Goal: Transaction & Acquisition: Purchase product/service

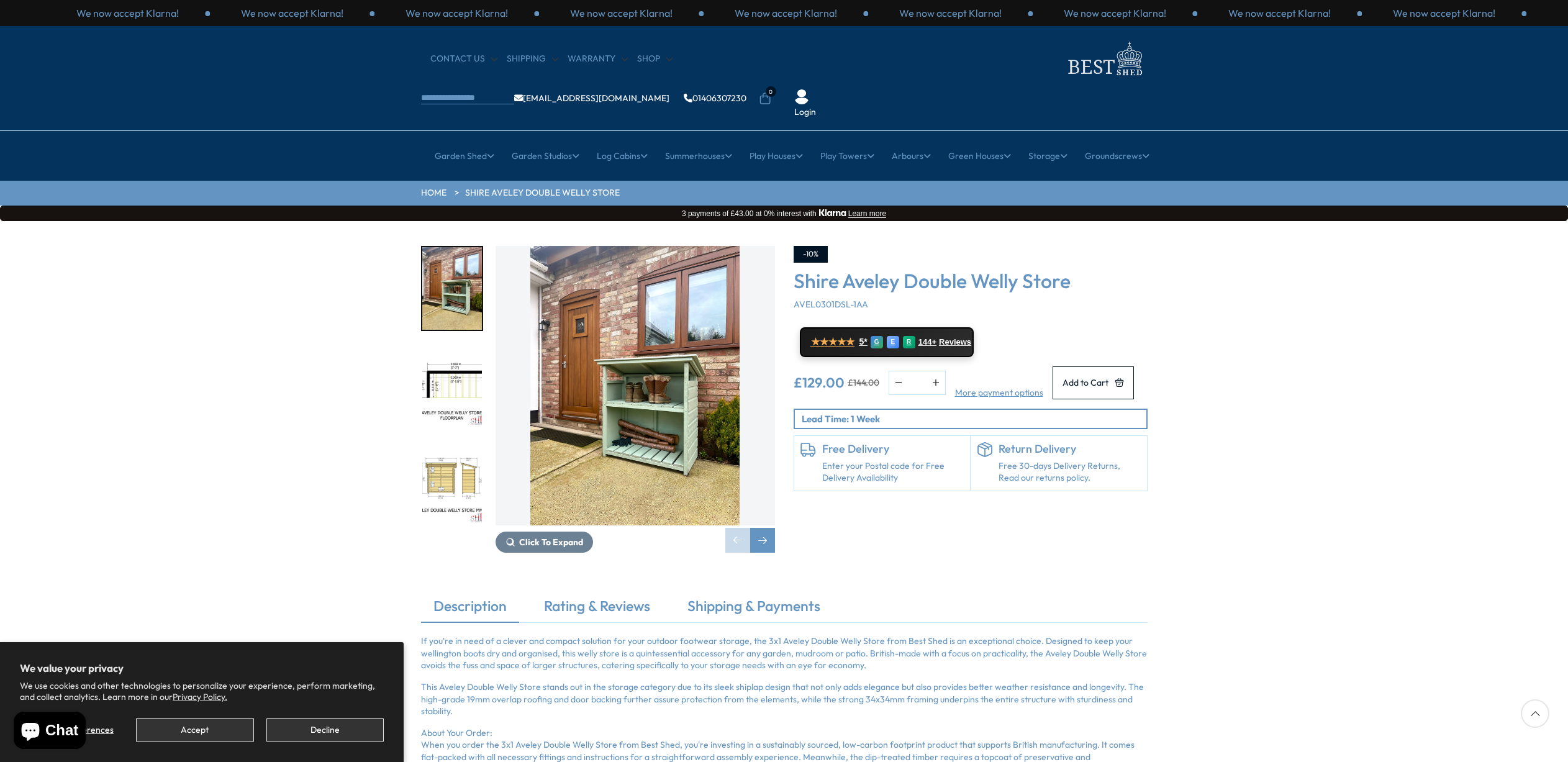
click at [305, 726] on button "Decline" at bounding box center [325, 730] width 117 height 24
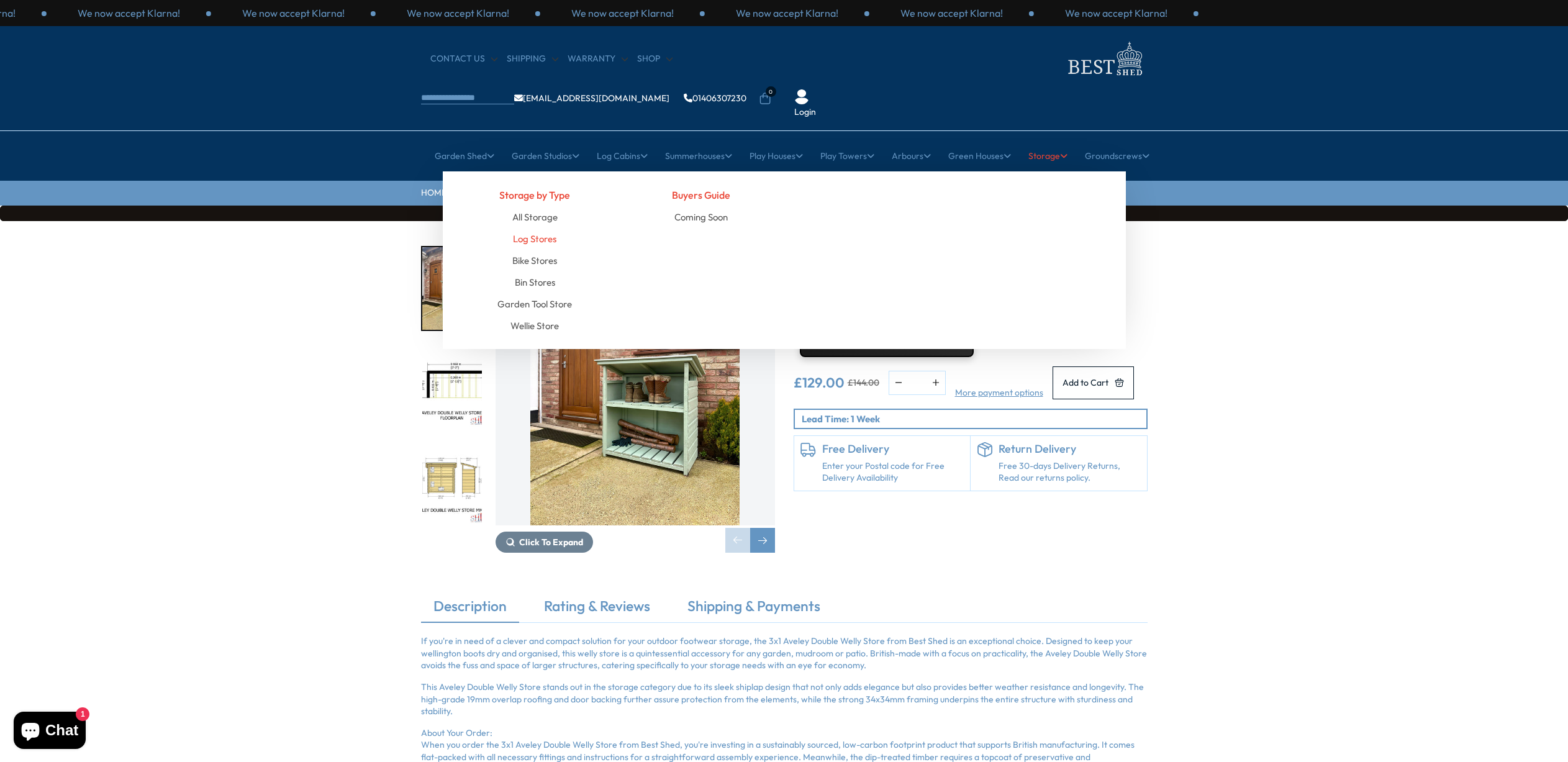
click at [532, 228] on link "Log Stores" at bounding box center [534, 239] width 43 height 22
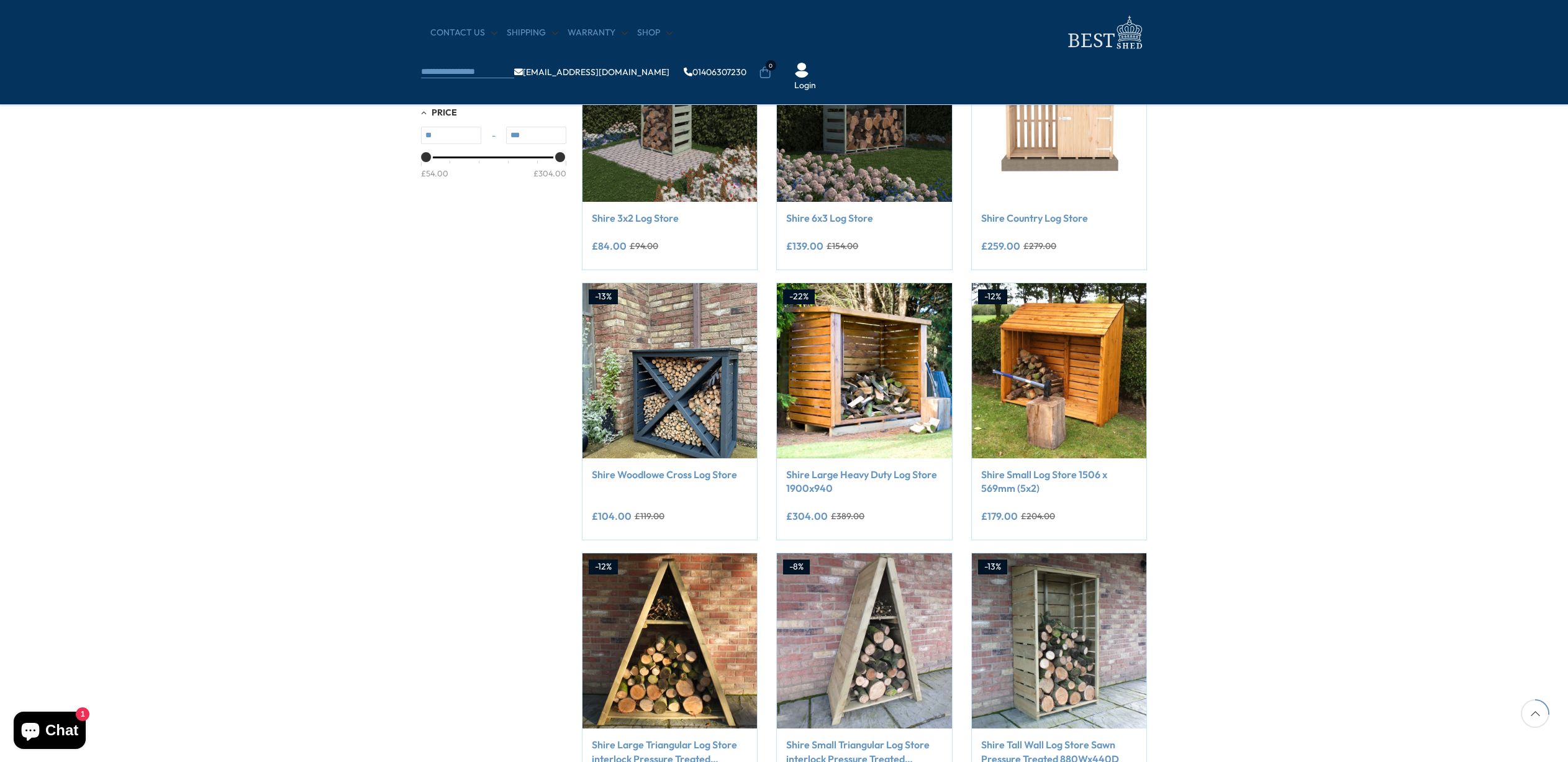
scroll to position [263, 0]
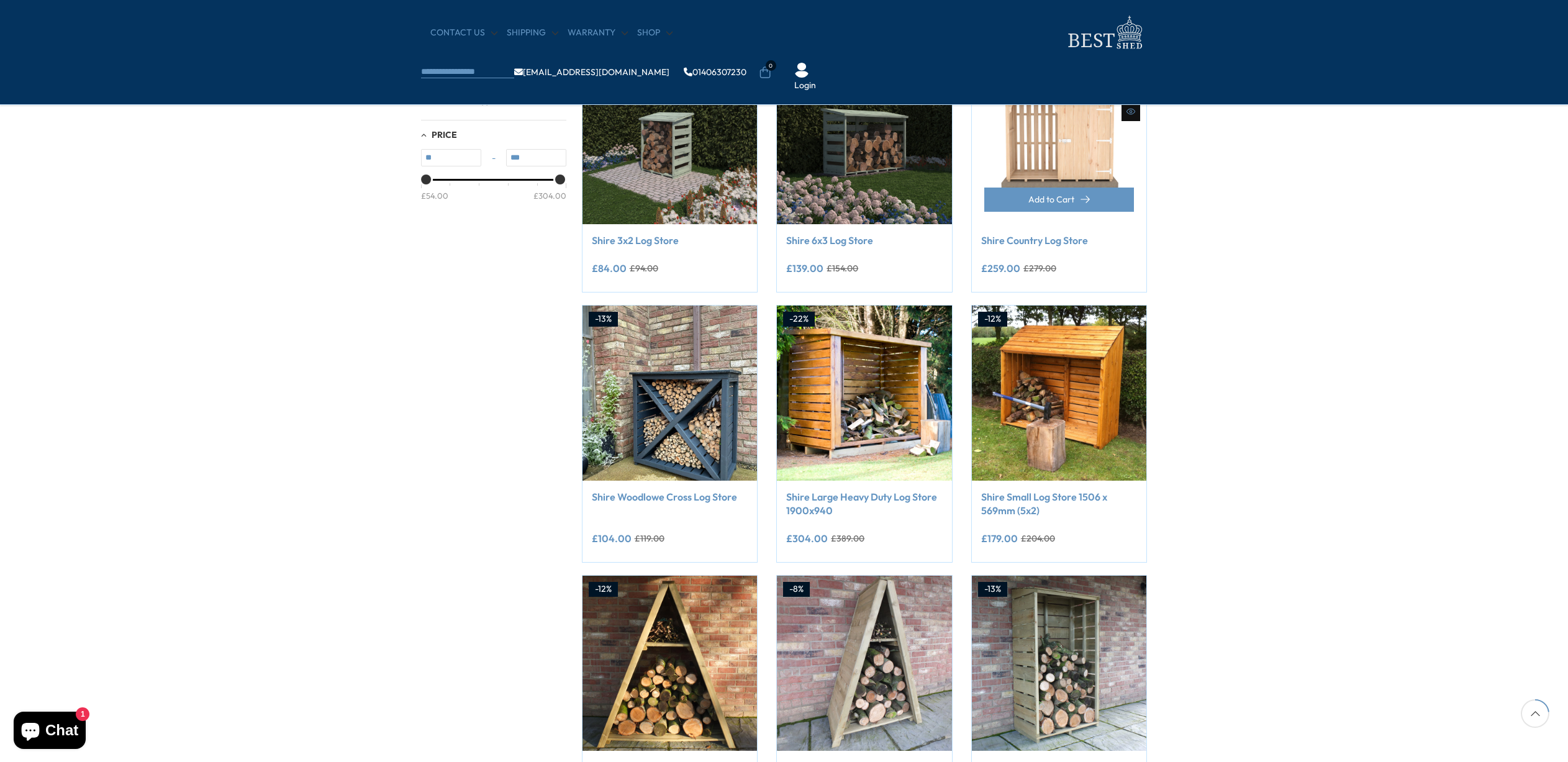
click at [1048, 238] on link "Shire Country Log Store" at bounding box center [1058, 241] width 156 height 14
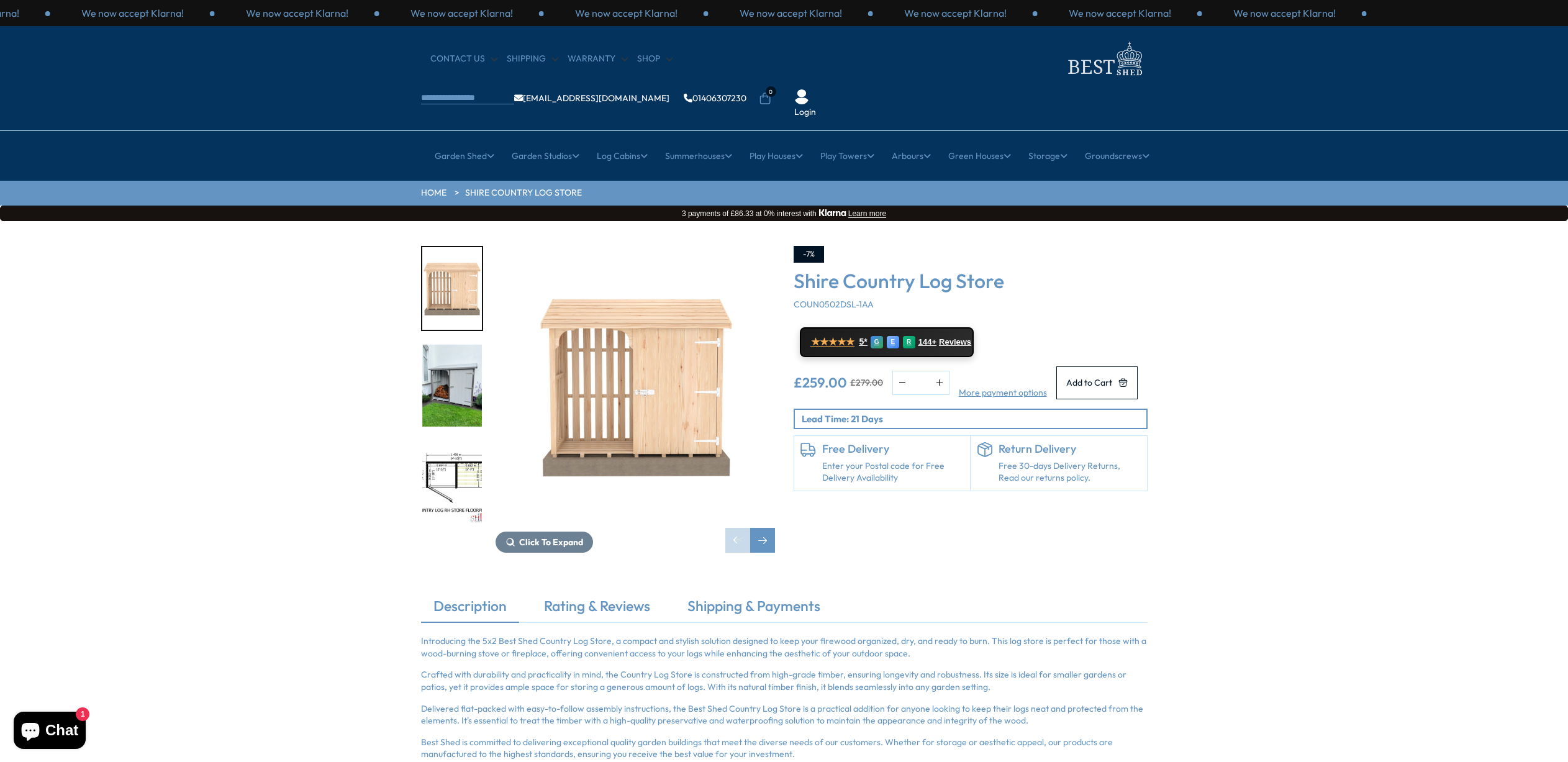
click at [461, 349] on img "2 / 9" at bounding box center [452, 386] width 59 height 83
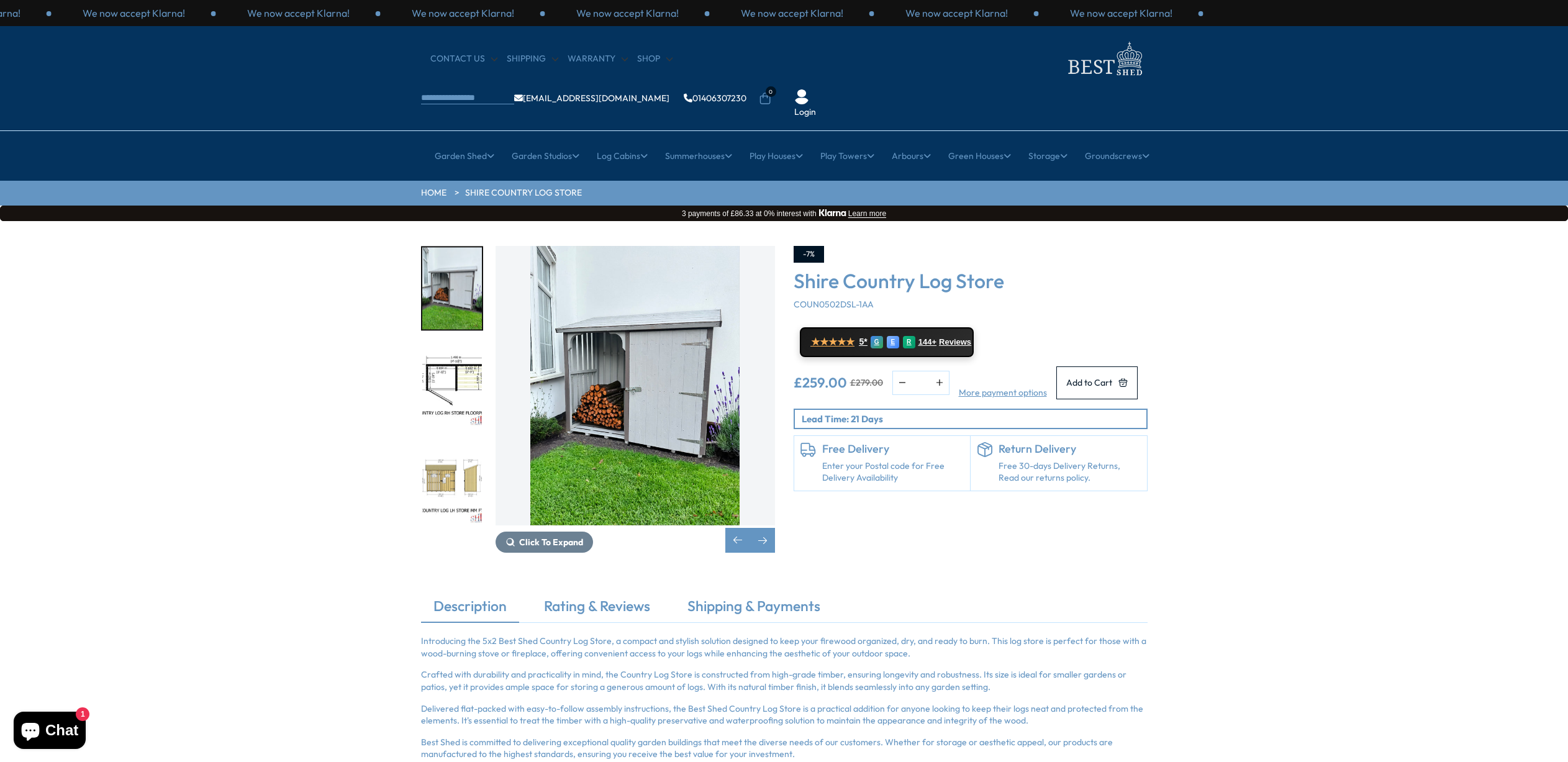
click at [470, 442] on img "4 / 9" at bounding box center [452, 483] width 59 height 83
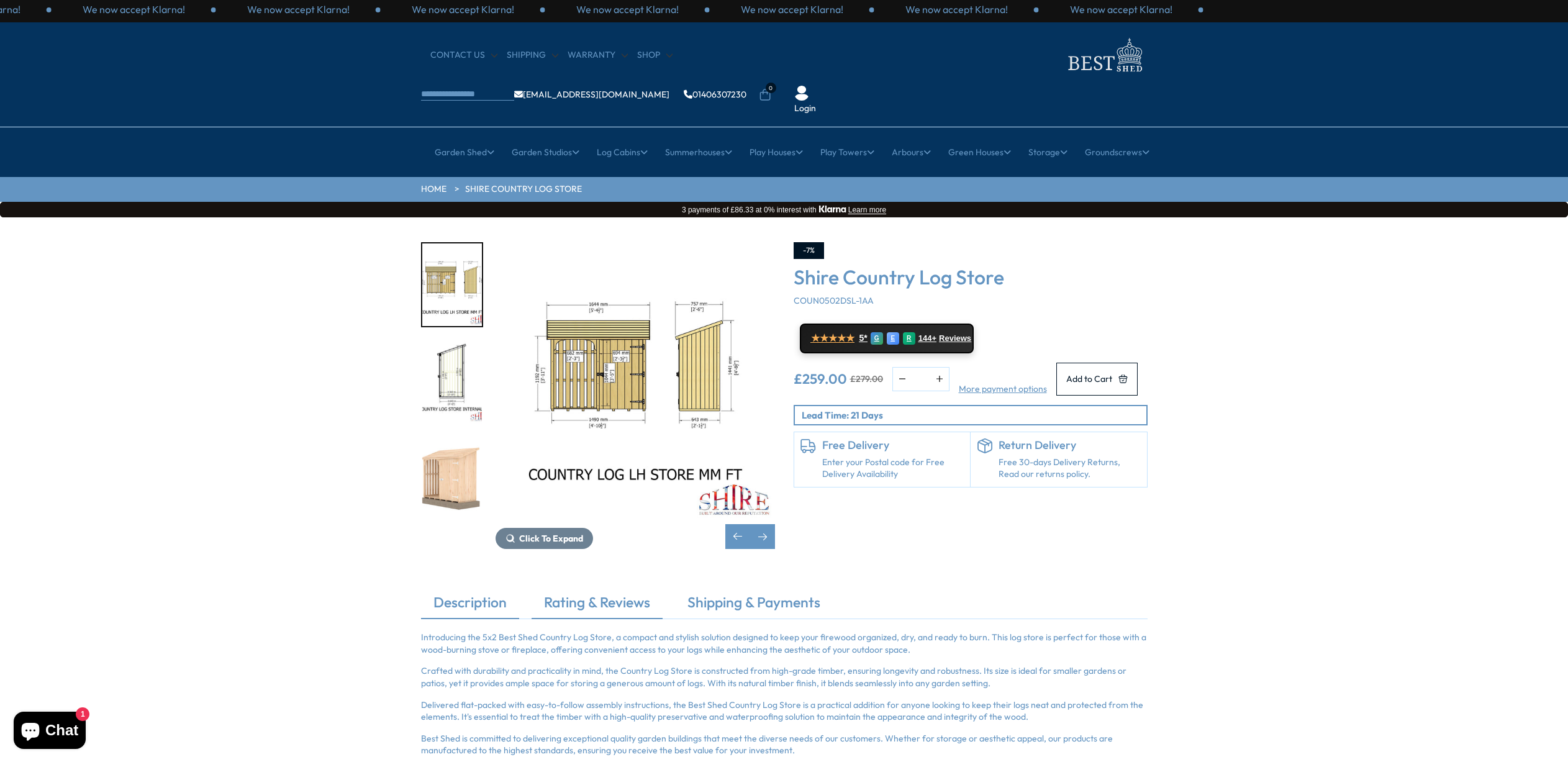
click at [605, 592] on link "Rating & Reviews" at bounding box center [597, 605] width 131 height 26
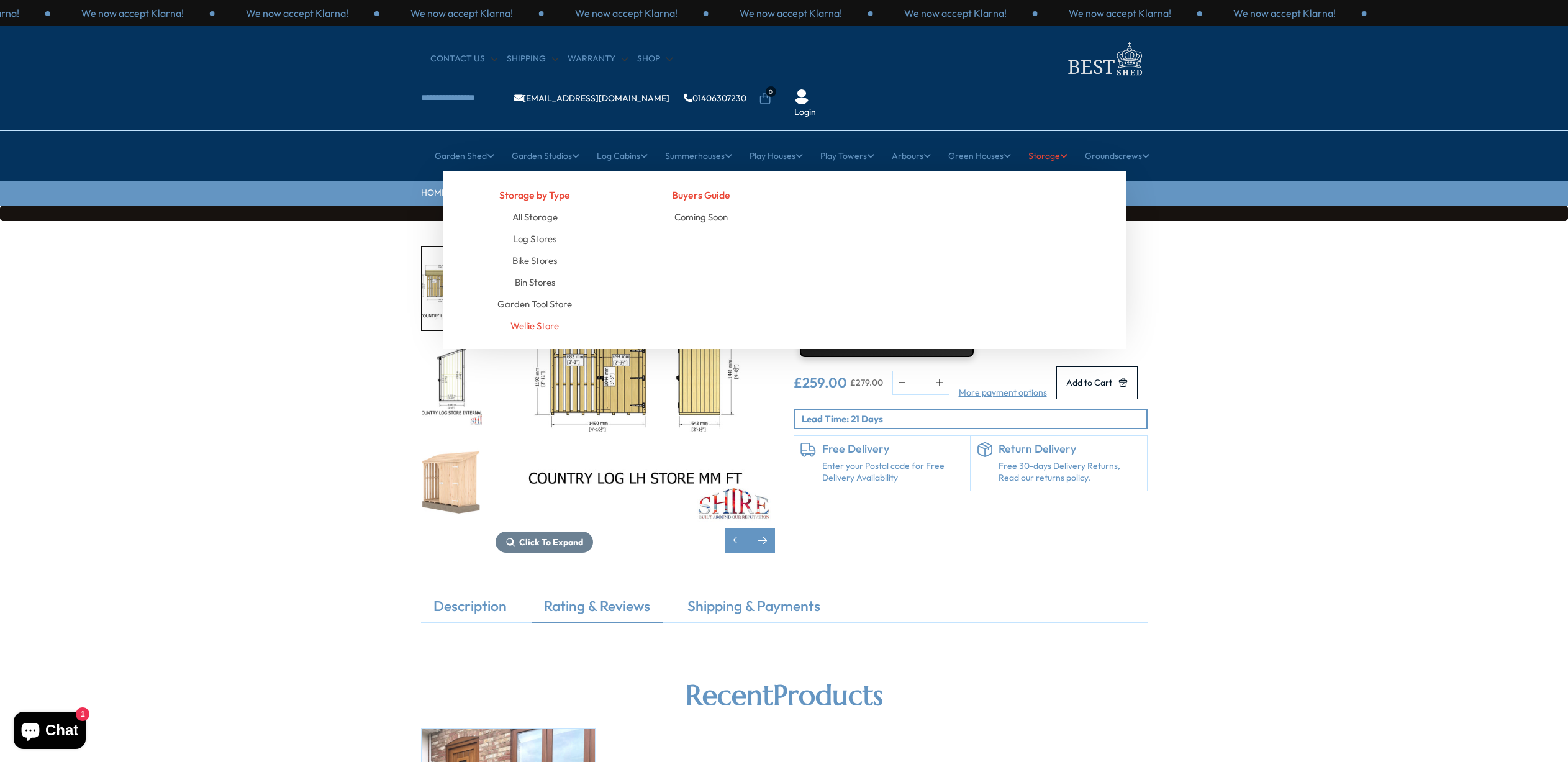
click at [547, 315] on link "Wellie Store" at bounding box center [534, 325] width 49 height 22
